Goal: Task Accomplishment & Management: Manage account settings

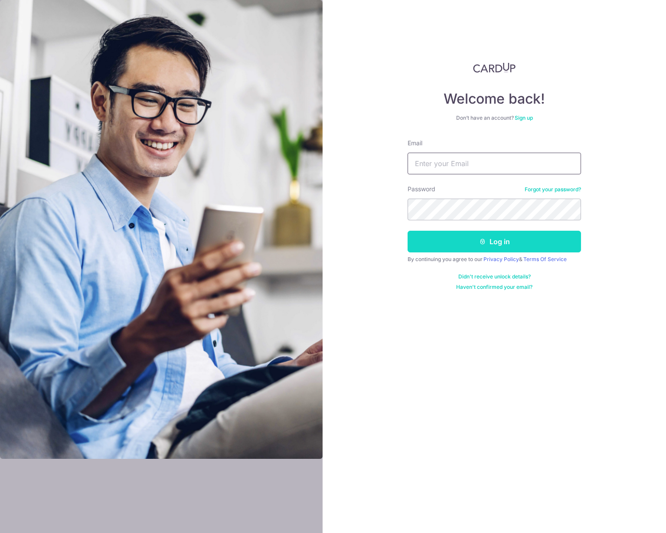
type input "[PERSON_NAME][DOMAIN_NAME][EMAIL_ADDRESS][PERSON_NAME][DOMAIN_NAME]"
click at [442, 240] on button "Log in" at bounding box center [494, 242] width 173 height 22
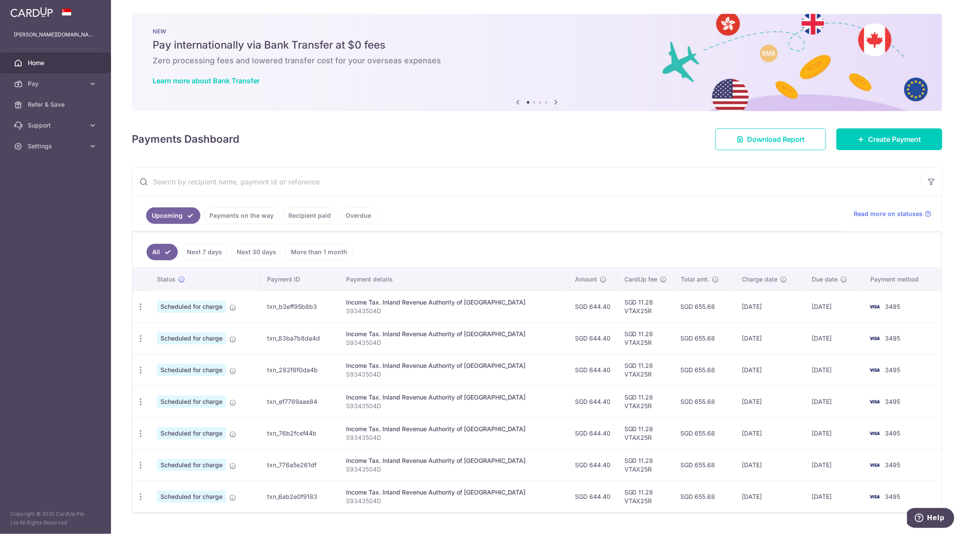
scroll to position [17, 0]
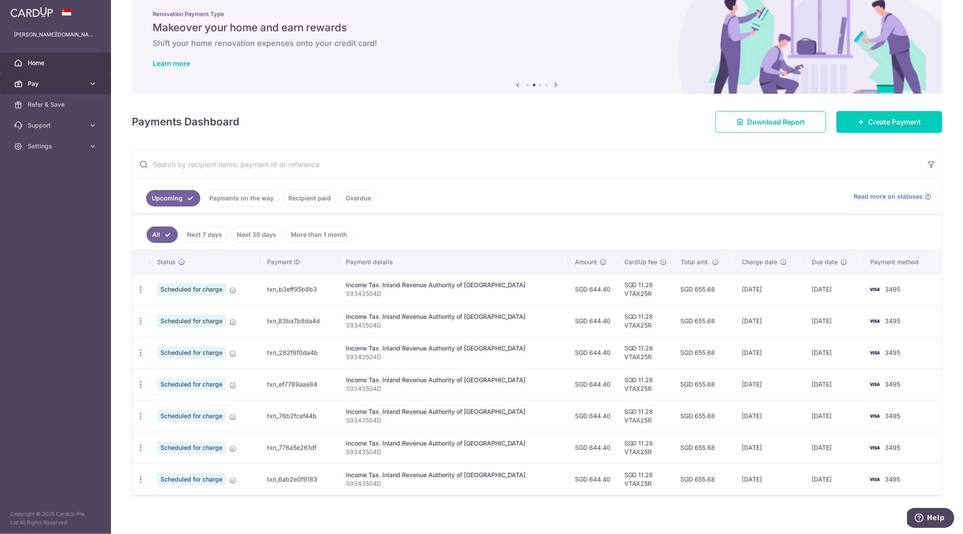
click at [80, 88] on link "Pay" at bounding box center [55, 83] width 111 height 21
click at [85, 69] on link "Home" at bounding box center [55, 62] width 111 height 21
